Goal: Obtain resource: Download file/media

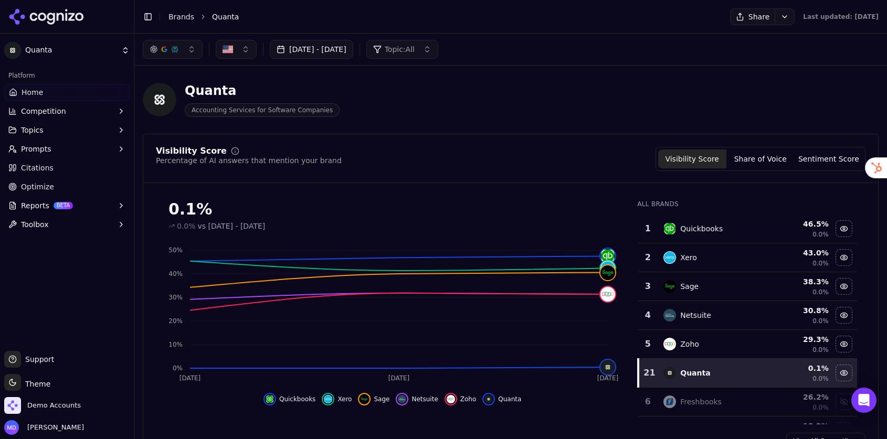
click at [40, 207] on span "Reports" at bounding box center [35, 205] width 28 height 10
click at [45, 226] on span "PDF" at bounding box center [67, 222] width 91 height 10
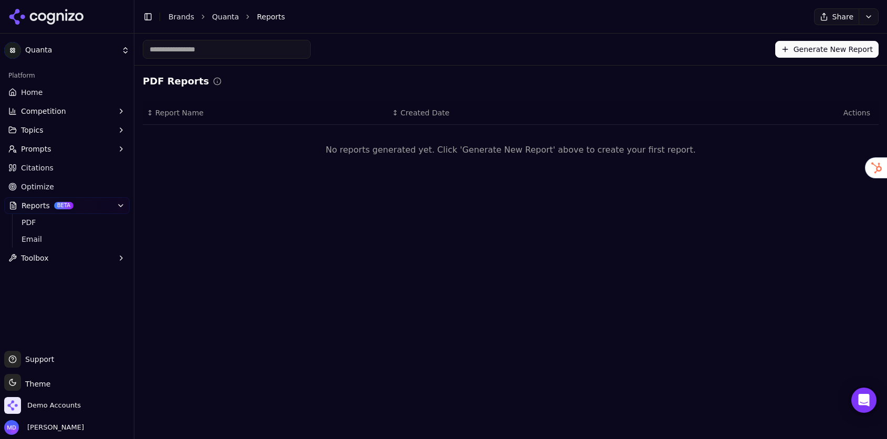
click at [606, 50] on button "Generate New Report" at bounding box center [826, 49] width 103 height 17
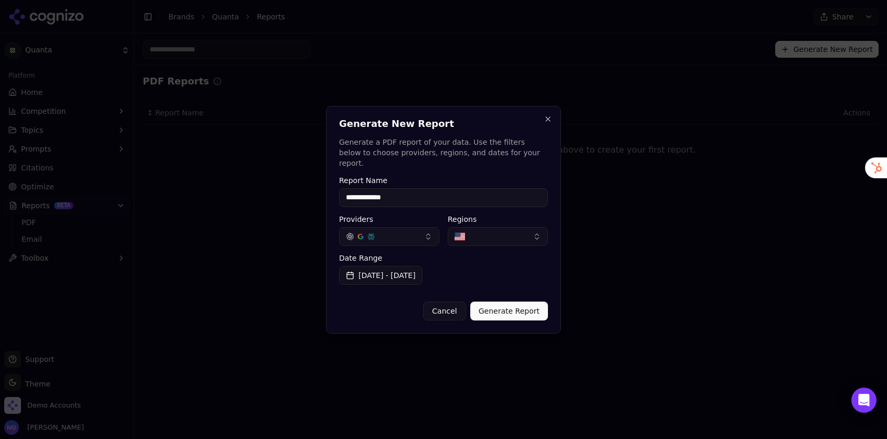
type input "**********"
click at [519, 313] on button "Generate Report" at bounding box center [509, 311] width 78 height 19
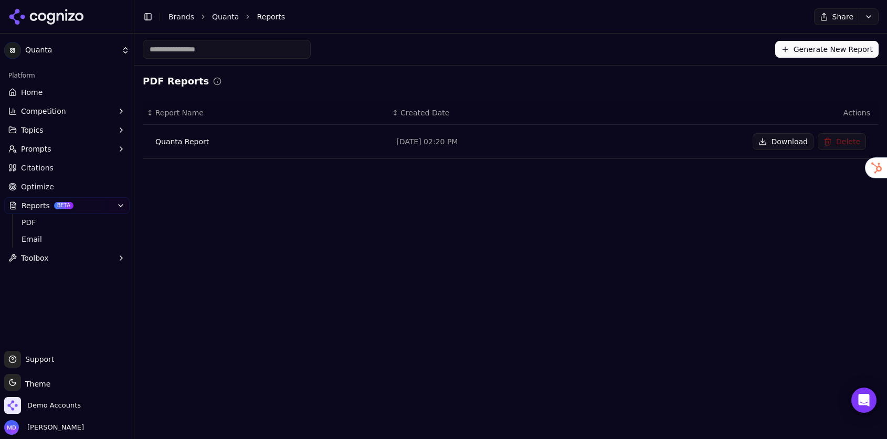
click at [606, 141] on button "Download" at bounding box center [783, 141] width 61 height 17
click at [70, 187] on link "Optimize" at bounding box center [66, 186] width 125 height 17
